Goal: Browse casually: Explore the website without a specific task or goal

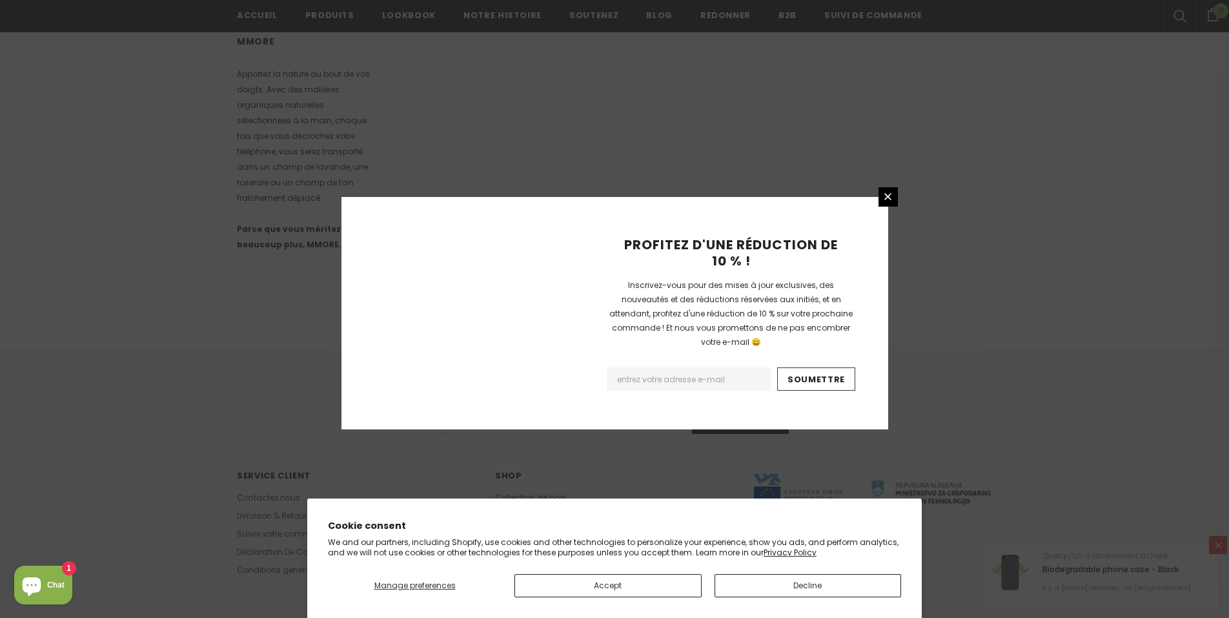
scroll to position [737, 0]
